Goal: Find specific page/section: Find specific page/section

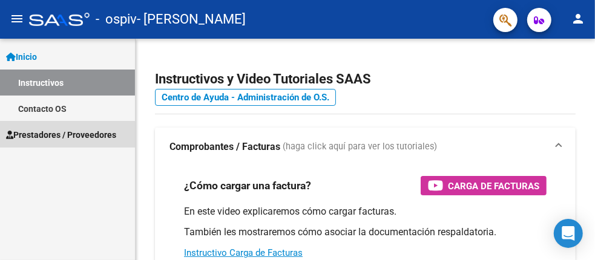
click at [38, 136] on span "Prestadores / Proveedores" at bounding box center [61, 134] width 110 height 13
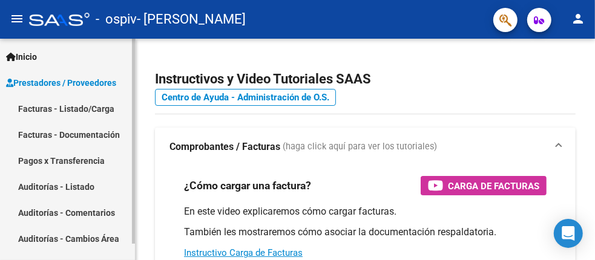
click at [80, 131] on link "Facturas - Documentación" at bounding box center [67, 135] width 135 height 26
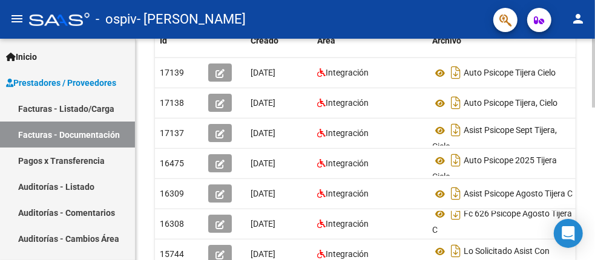
scroll to position [187, 0]
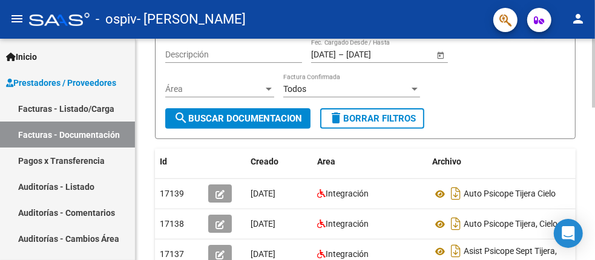
click at [83, 163] on link "Pagos x Transferencia" at bounding box center [67, 161] width 135 height 26
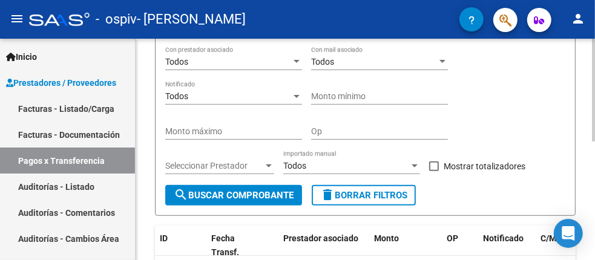
scroll to position [74, 0]
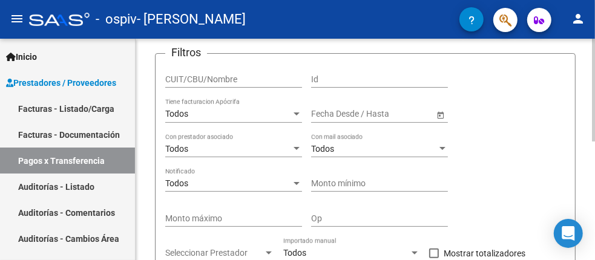
click at [80, 183] on link "Auditorías - Listado" at bounding box center [67, 187] width 135 height 26
